Goal: Transaction & Acquisition: Purchase product/service

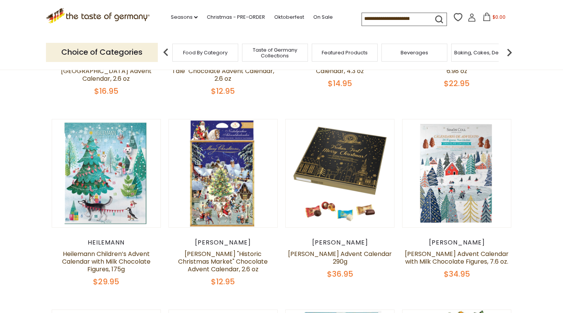
scroll to position [229, 0]
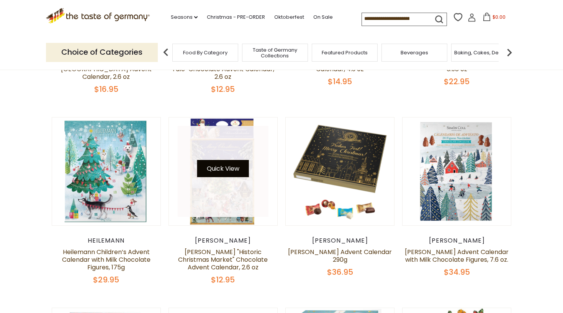
click at [224, 160] on button "Quick View" at bounding box center [223, 168] width 52 height 17
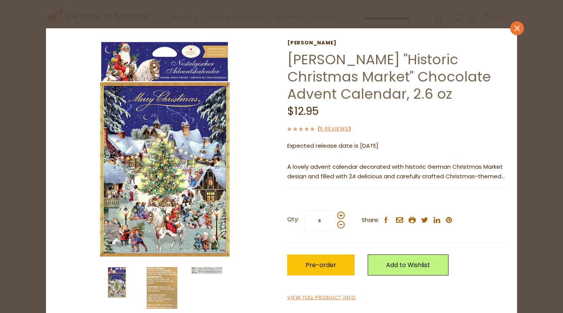
click at [516, 26] on icon "close" at bounding box center [517, 28] width 6 height 6
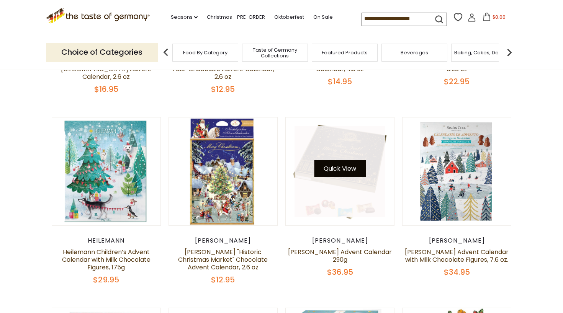
click at [347, 160] on button "Quick View" at bounding box center [340, 168] width 52 height 17
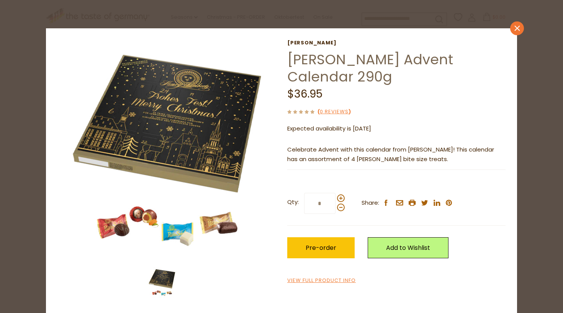
click at [517, 27] on icon "close" at bounding box center [517, 28] width 6 height 6
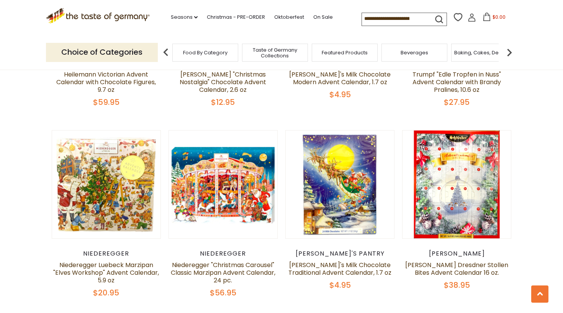
scroll to position [990, 0]
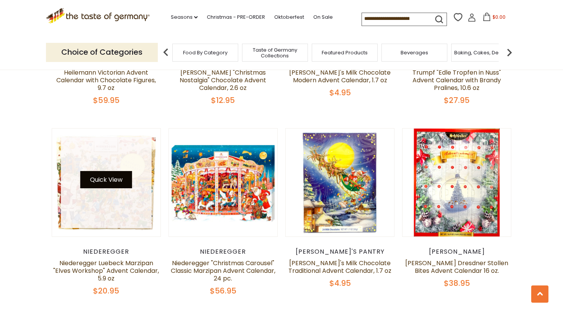
click at [114, 172] on button "Quick View" at bounding box center [106, 179] width 52 height 17
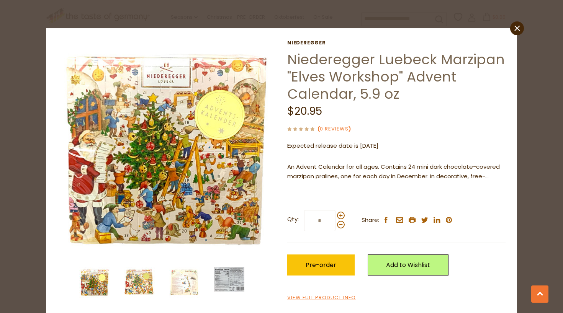
click at [135, 283] on img at bounding box center [139, 282] width 31 height 31
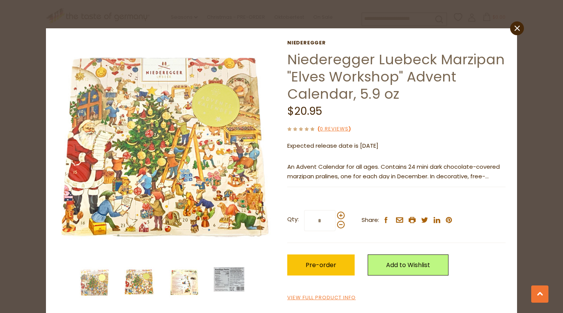
click at [180, 282] on img at bounding box center [184, 282] width 31 height 31
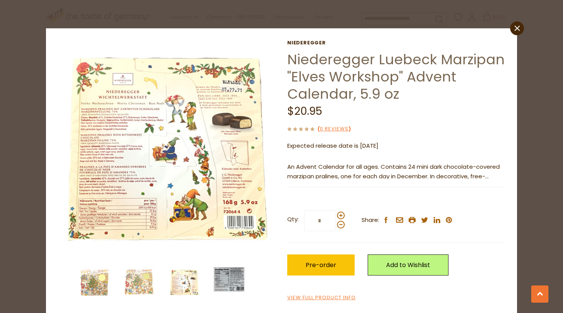
click at [226, 282] on img at bounding box center [229, 279] width 31 height 25
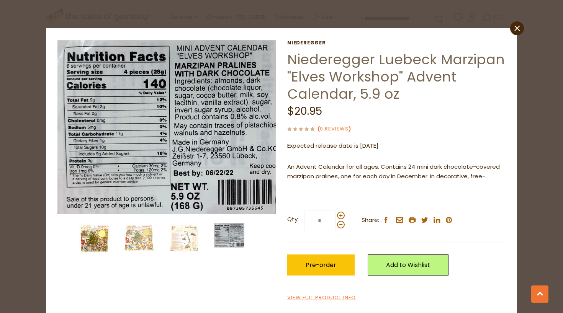
click at [96, 242] on img at bounding box center [94, 238] width 31 height 31
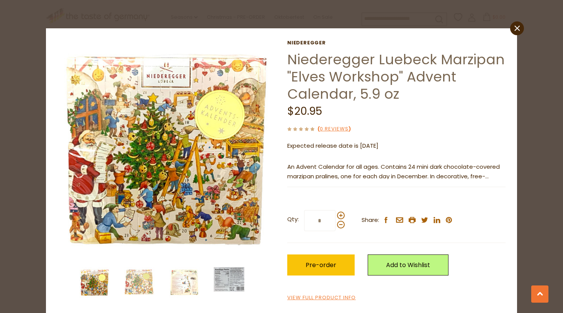
click at [489, 178] on p "An Advent Calendar for all ages. Contains 24 mini dark chocolate-covered marzip…" at bounding box center [396, 171] width 218 height 19
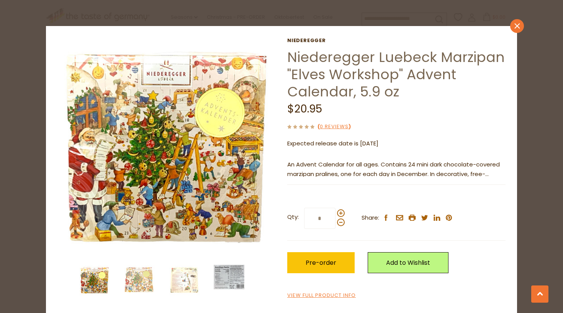
click at [517, 25] on icon at bounding box center [516, 25] width 5 height 5
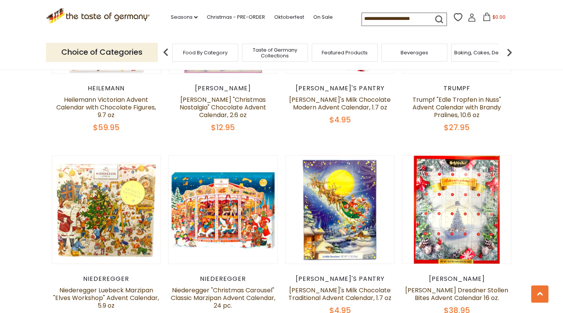
scroll to position [964, 0]
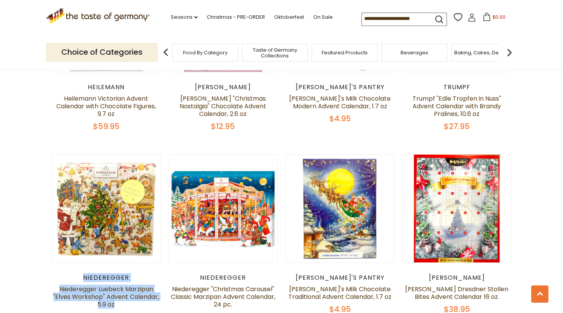
drag, startPoint x: 83, startPoint y: 271, endPoint x: 158, endPoint y: 296, distance: 78.8
click at [158, 296] on div "Niederegger Niederegger Luebeck Marzipan "Elves Workshop" Advent Calendar, 5.9 …" at bounding box center [106, 298] width 109 height 48
copy div "Niederegger Niederegger Luebeck Marzipan "Elves Workshop" Advent Calendar, 5.9 …"
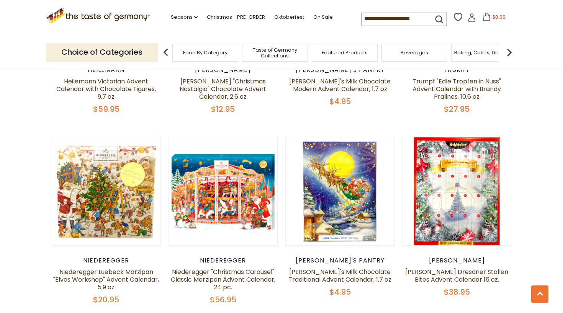
scroll to position [982, 0]
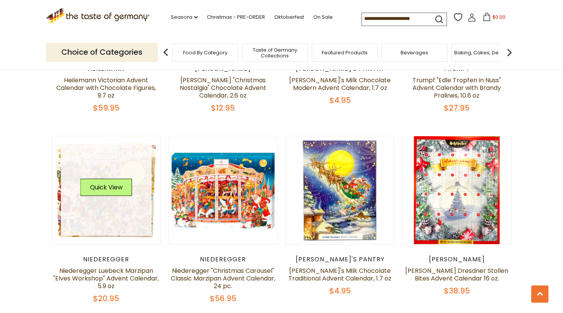
click at [102, 184] on button "Quick View" at bounding box center [106, 187] width 52 height 17
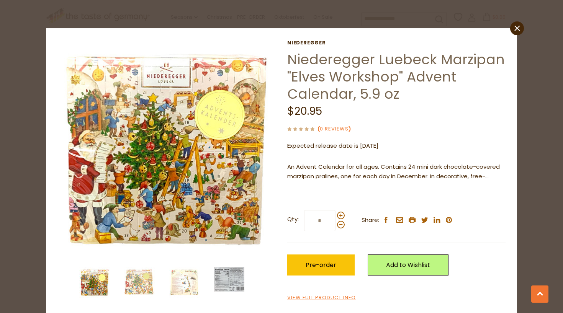
scroll to position [2, 0]
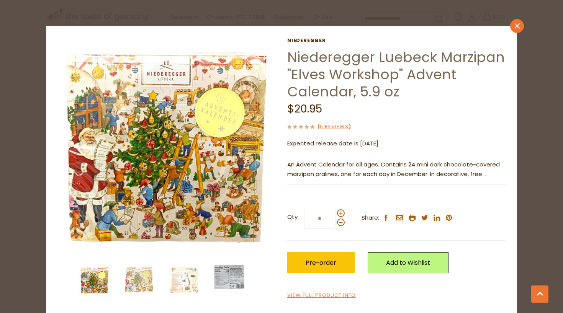
click at [518, 24] on icon at bounding box center [516, 25] width 5 height 5
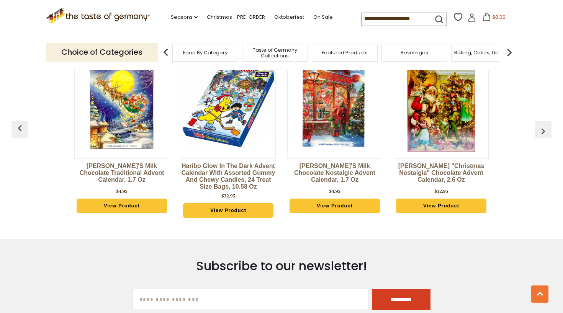
scroll to position [1915, 0]
